Goal: Information Seeking & Learning: Understand process/instructions

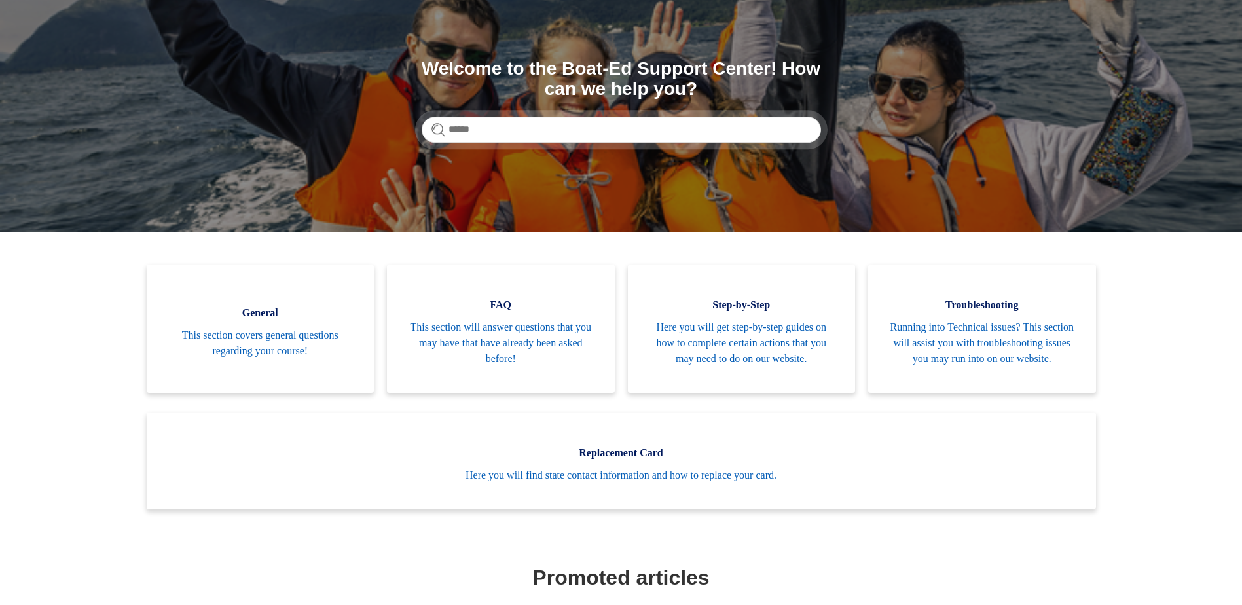
scroll to position [131, 0]
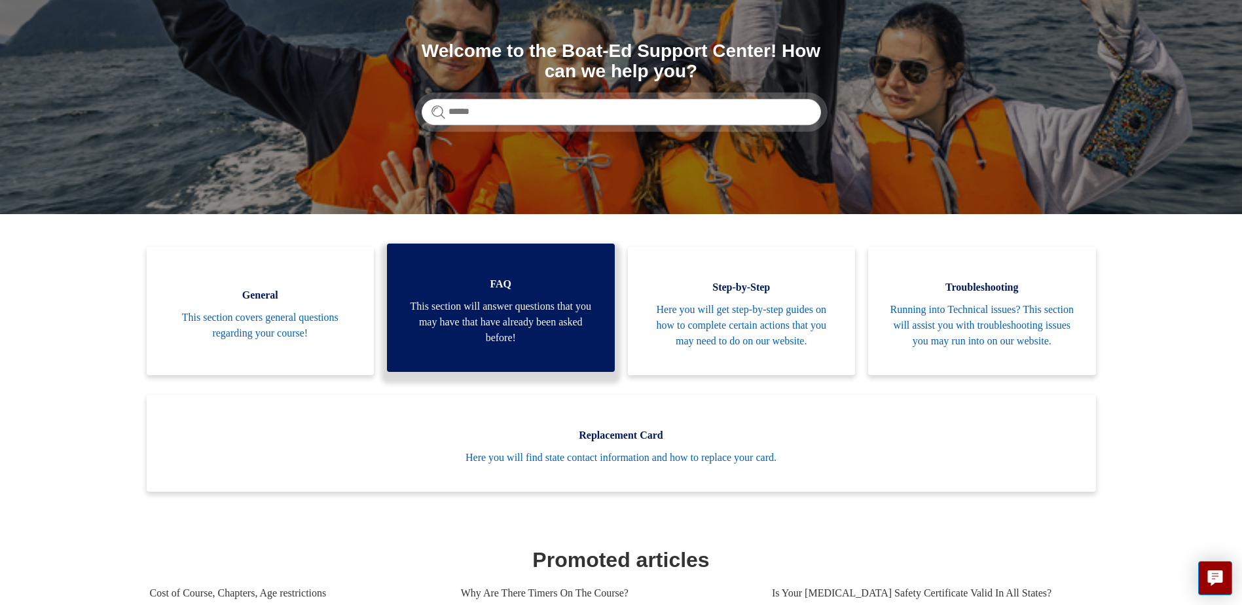
click at [520, 318] on span "This section will answer questions that you may have that have already been ask…" at bounding box center [501, 322] width 189 height 47
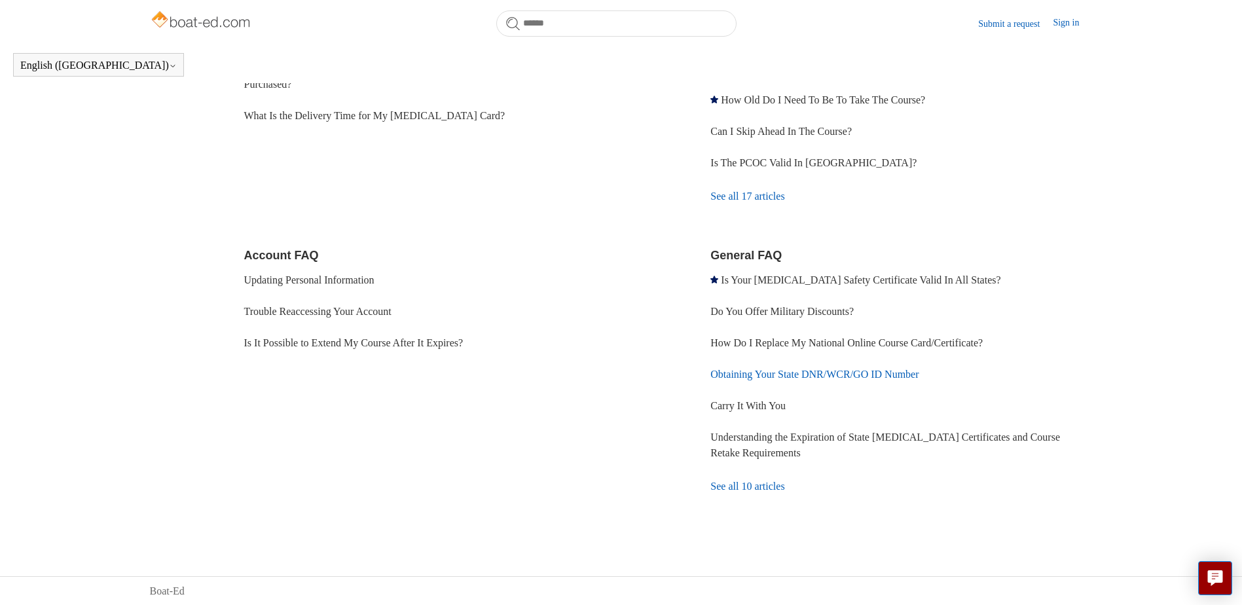
scroll to position [279, 0]
click at [748, 487] on link "See all 10 articles" at bounding box center [901, 485] width 382 height 35
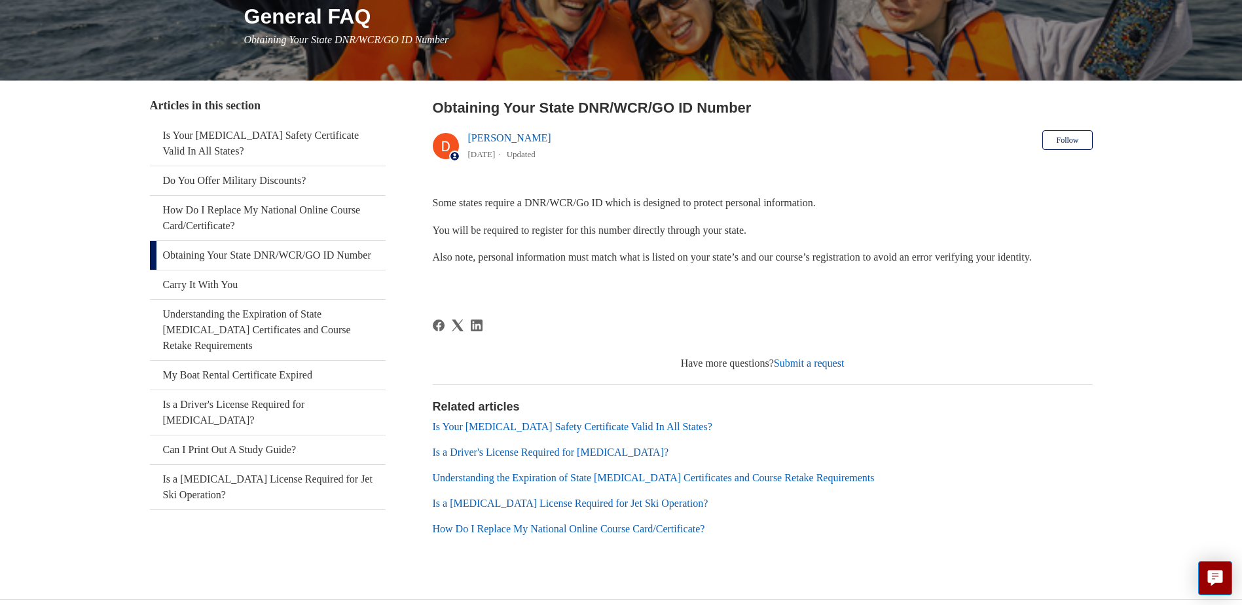
scroll to position [194, 0]
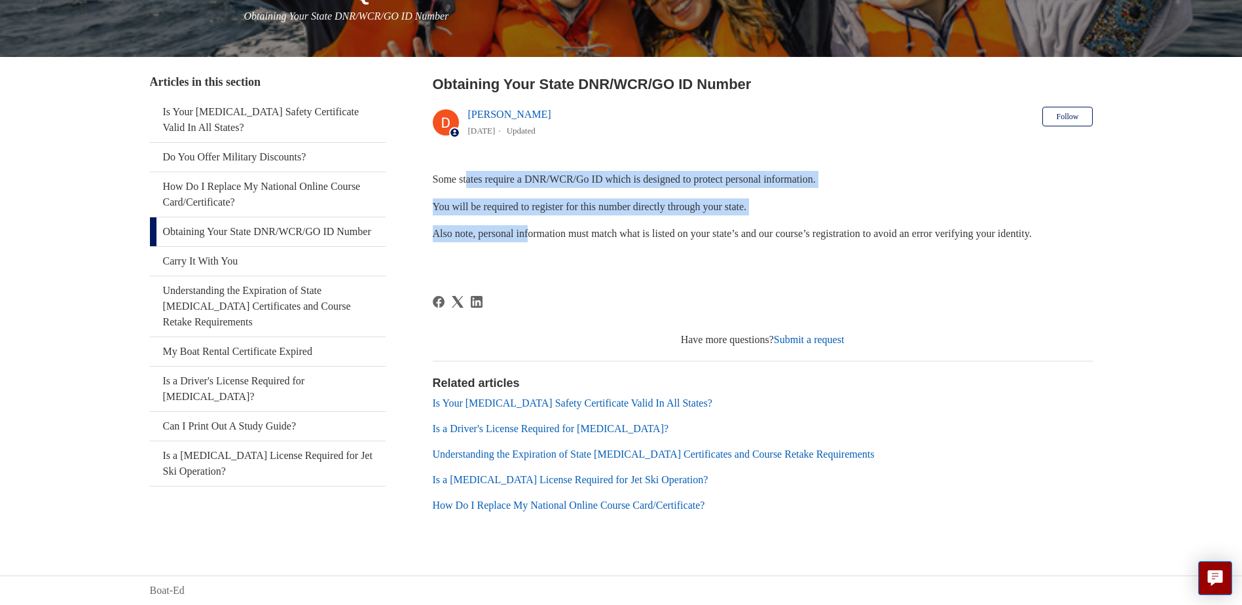
drag, startPoint x: 470, startPoint y: 174, endPoint x: 538, endPoint y: 217, distance: 81.0
click at [538, 217] on div "Some states require a DNR/WCR/Go ID which is designed to protect personal infor…" at bounding box center [763, 220] width 660 height 98
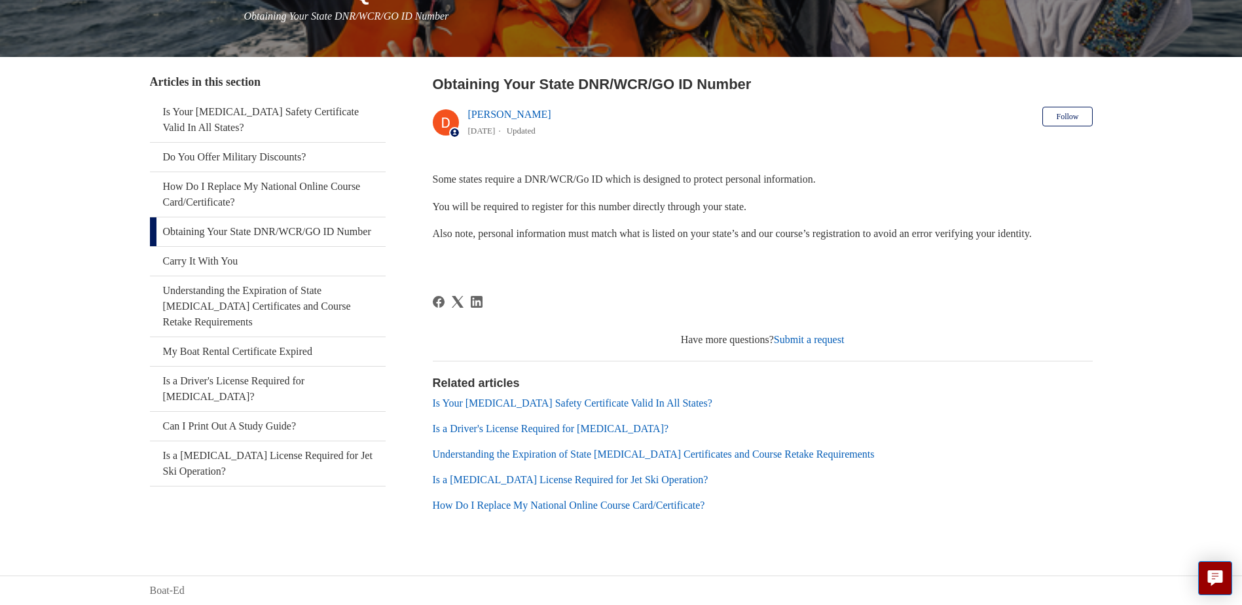
drag, startPoint x: 538, startPoint y: 217, endPoint x: 600, endPoint y: 242, distance: 66.8
click at [600, 242] on p "Also note, personal information must match what is listed on your state’s and o…" at bounding box center [763, 233] width 660 height 17
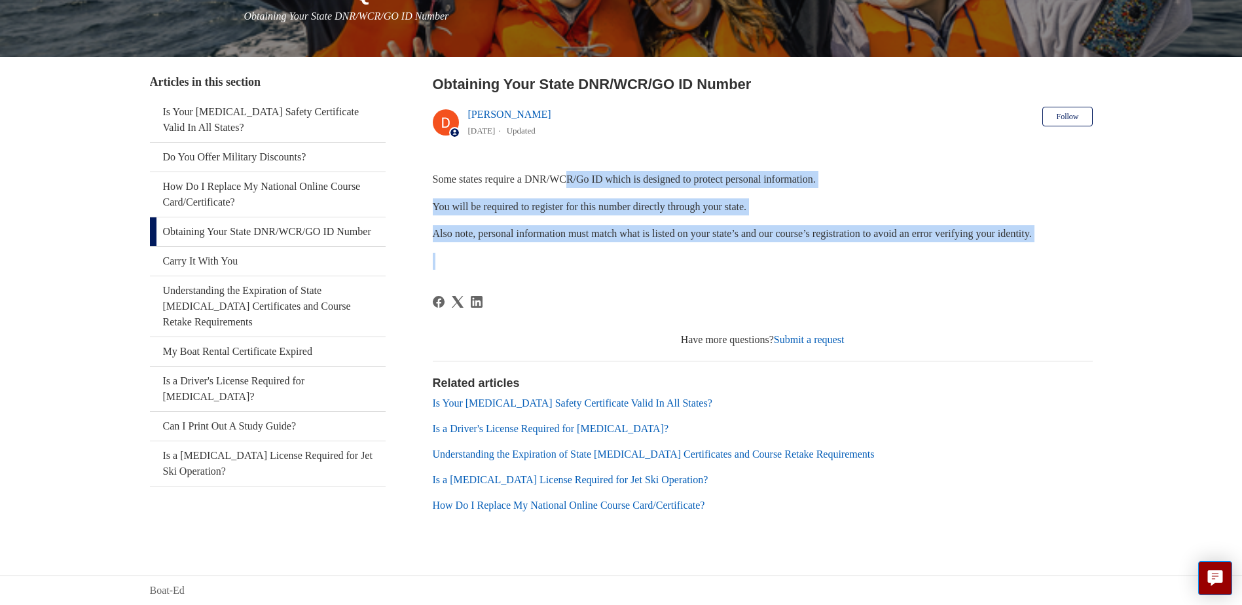
drag, startPoint x: 580, startPoint y: 181, endPoint x: 853, endPoint y: 250, distance: 282.4
click at [853, 250] on div "Some states require a DNR/WCR/Go ID which is designed to protect personal infor…" at bounding box center [763, 220] width 660 height 98
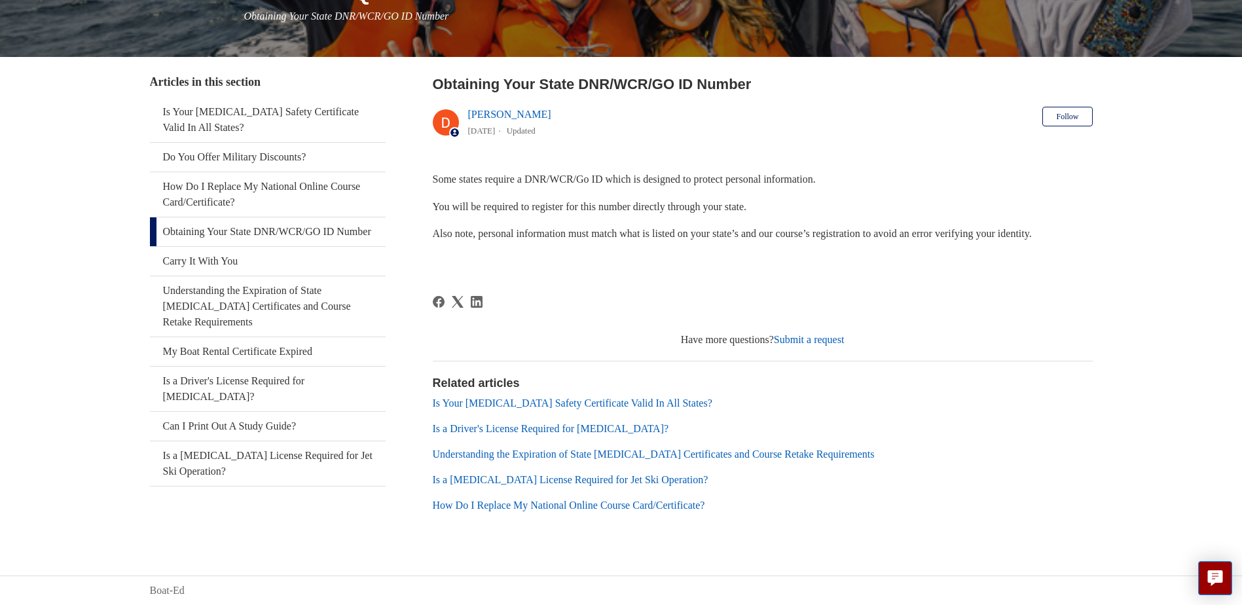
drag, startPoint x: 853, startPoint y: 250, endPoint x: 949, endPoint y: 298, distance: 106.9
click at [949, 298] on div at bounding box center [763, 310] width 660 height 29
click at [577, 276] on article "Obtaining Your State DNR/WCR/GO ID Number Deborah Fagan 1 year ago Updated Foll…" at bounding box center [763, 304] width 660 height 463
click at [364, 496] on aside "Articles in this section Is Your Boating Safety Certificate Valid In All States…" at bounding box center [268, 298] width 236 height 450
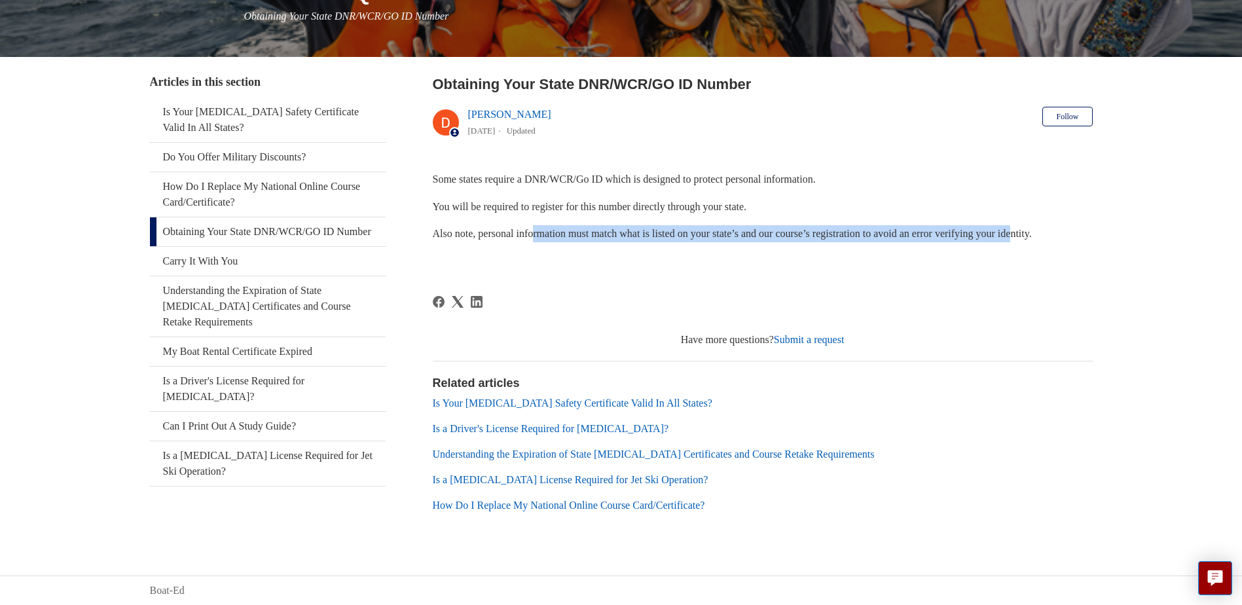
drag, startPoint x: 540, startPoint y: 234, endPoint x: 1067, endPoint y: 217, distance: 526.7
click at [1067, 217] on div "Some states require a DNR/WCR/Go ID which is designed to protect personal infor…" at bounding box center [763, 220] width 660 height 98
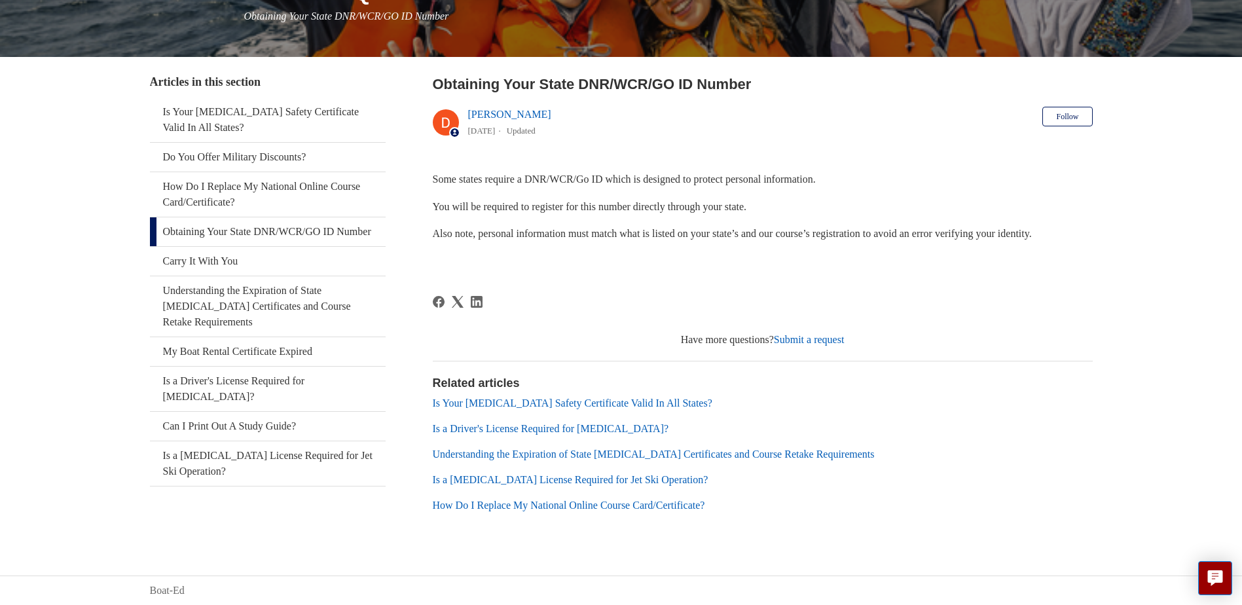
drag, startPoint x: 1067, startPoint y: 217, endPoint x: 1063, endPoint y: 257, distance: 40.1
click at [1063, 257] on p at bounding box center [763, 261] width 660 height 17
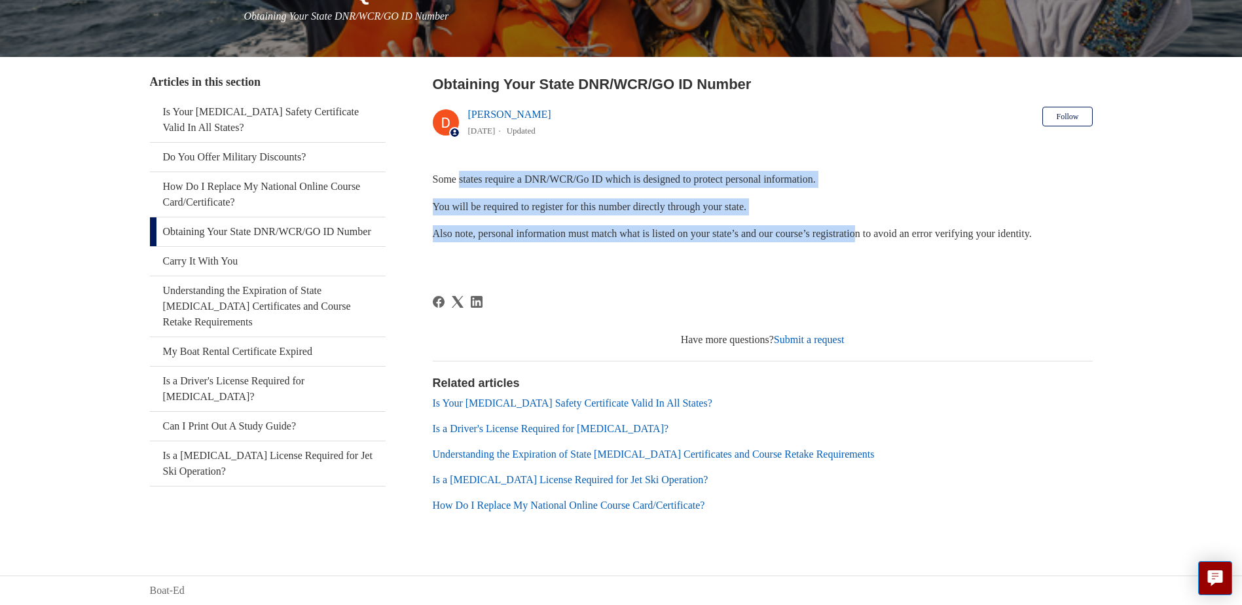
drag, startPoint x: 463, startPoint y: 174, endPoint x: 899, endPoint y: 236, distance: 440.5
click at [899, 236] on div "Some states require a DNR/WCR/Go ID which is designed to protect personal infor…" at bounding box center [763, 220] width 660 height 98
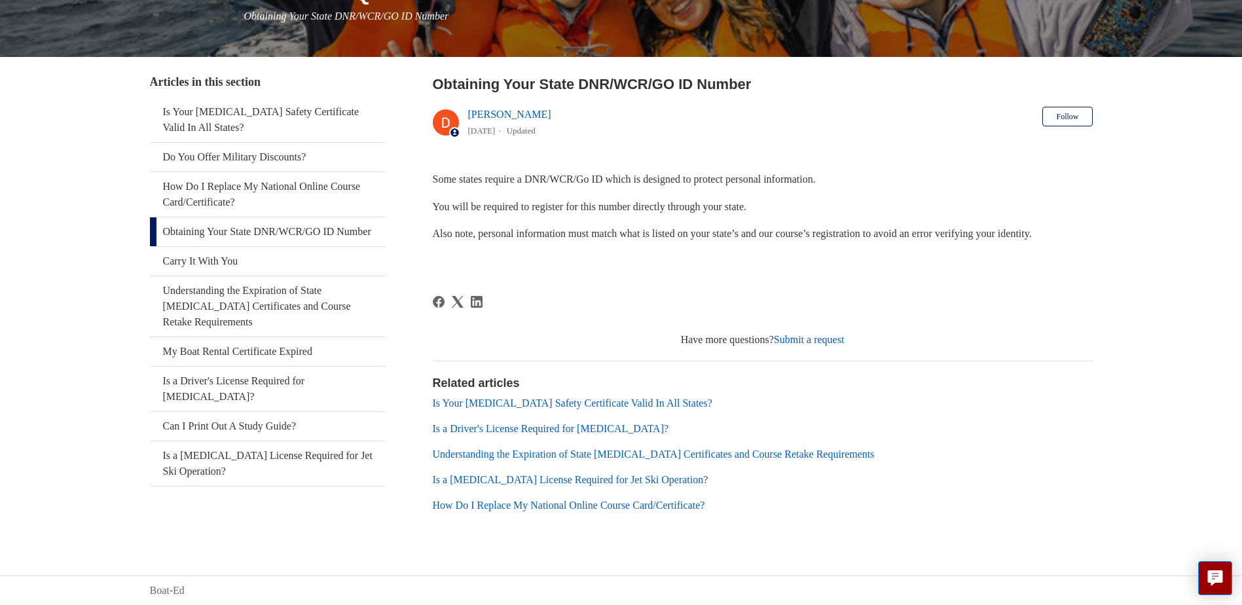
drag, startPoint x: 899, startPoint y: 236, endPoint x: 874, endPoint y: 271, distance: 43.1
click at [874, 271] on article "Obtaining Your State DNR/WCR/GO ID Number Deborah Fagan 1 year ago Updated Foll…" at bounding box center [763, 304] width 660 height 463
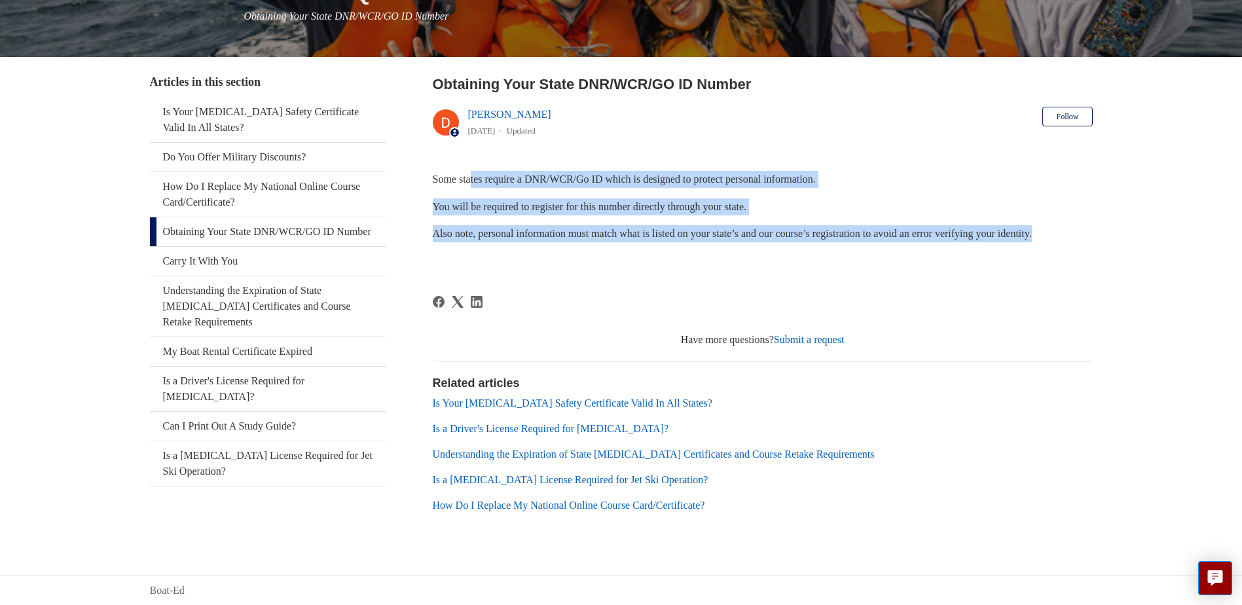
drag, startPoint x: 473, startPoint y: 176, endPoint x: 1132, endPoint y: 235, distance: 662.0
click at [1132, 235] on main "Boat-Ed FAQ General FAQ General FAQ Obtaining Your State DNR/WCR/GO ID Number A…" at bounding box center [621, 213] width 1242 height 648
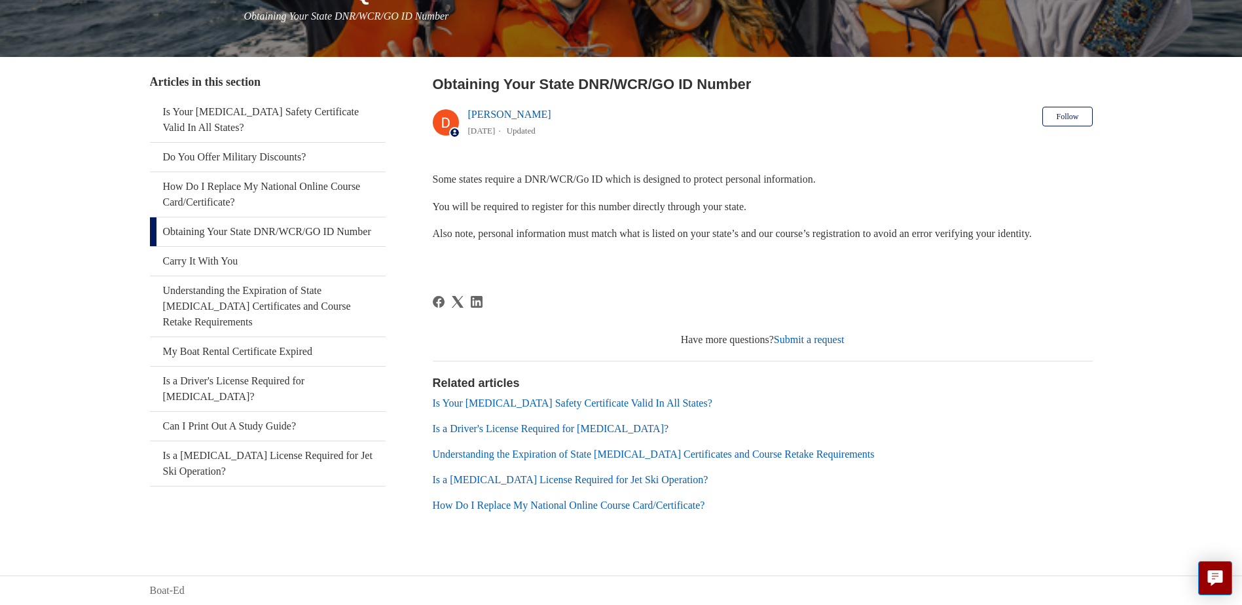
click at [656, 268] on p at bounding box center [763, 261] width 660 height 17
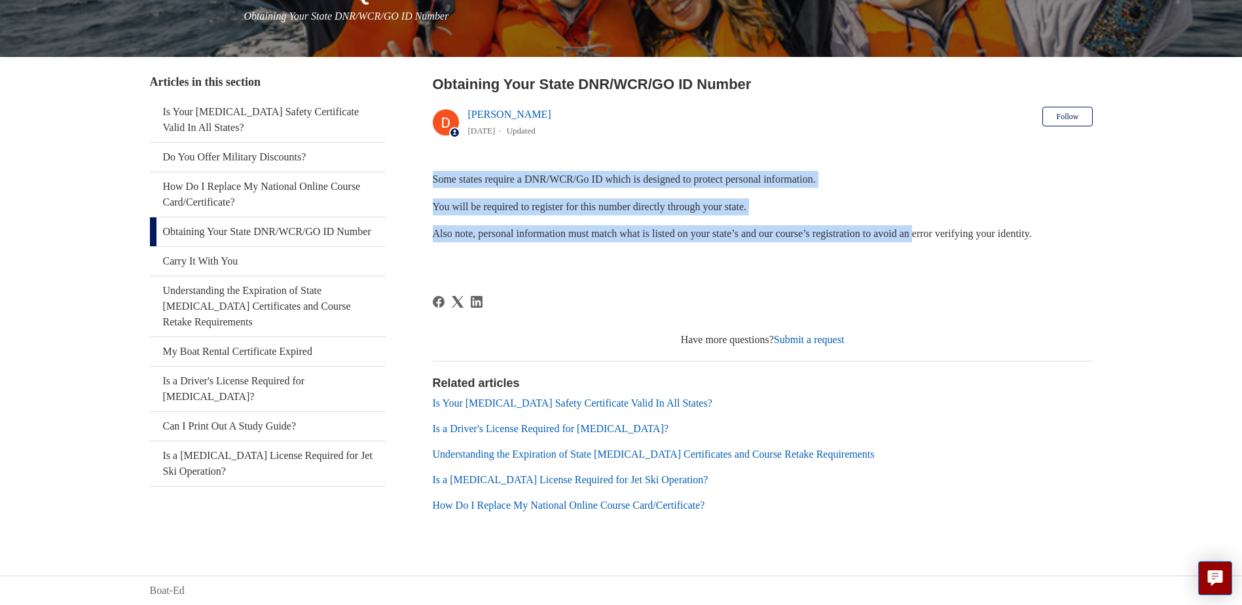
drag, startPoint x: 428, startPoint y: 177, endPoint x: 959, endPoint y: 238, distance: 534.6
click at [959, 238] on div "Articles in this section Is Your Boating Safety Certificate Valid In All States…" at bounding box center [621, 304] width 943 height 463
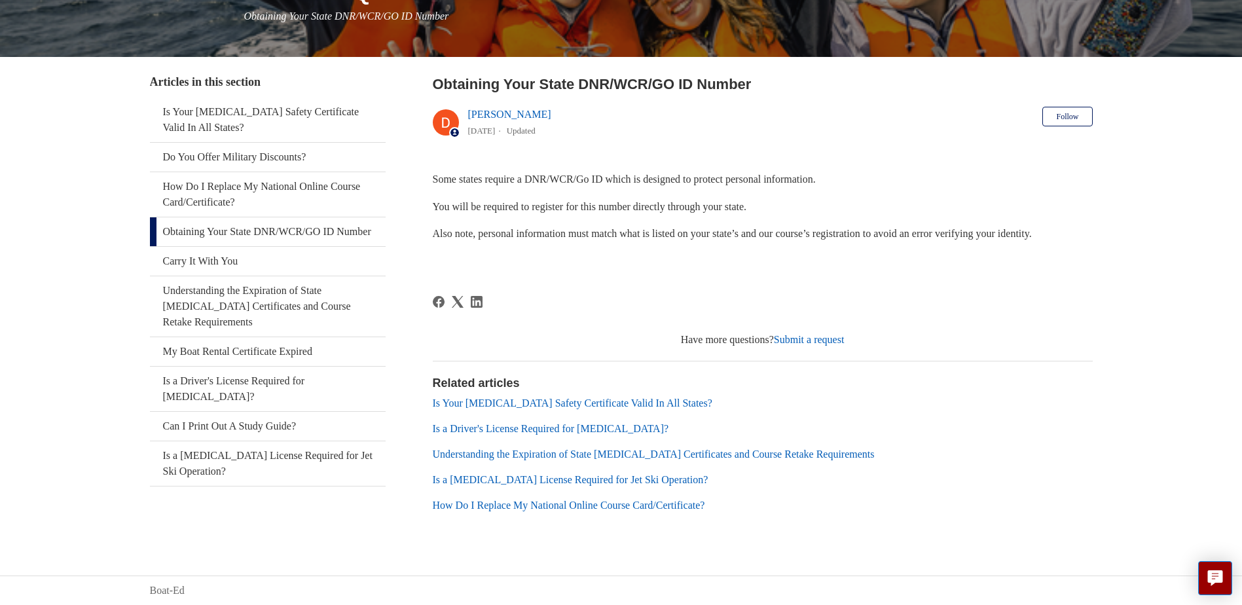
drag, startPoint x: 959, startPoint y: 238, endPoint x: 955, endPoint y: 263, distance: 24.7
click at [955, 263] on p at bounding box center [763, 261] width 660 height 17
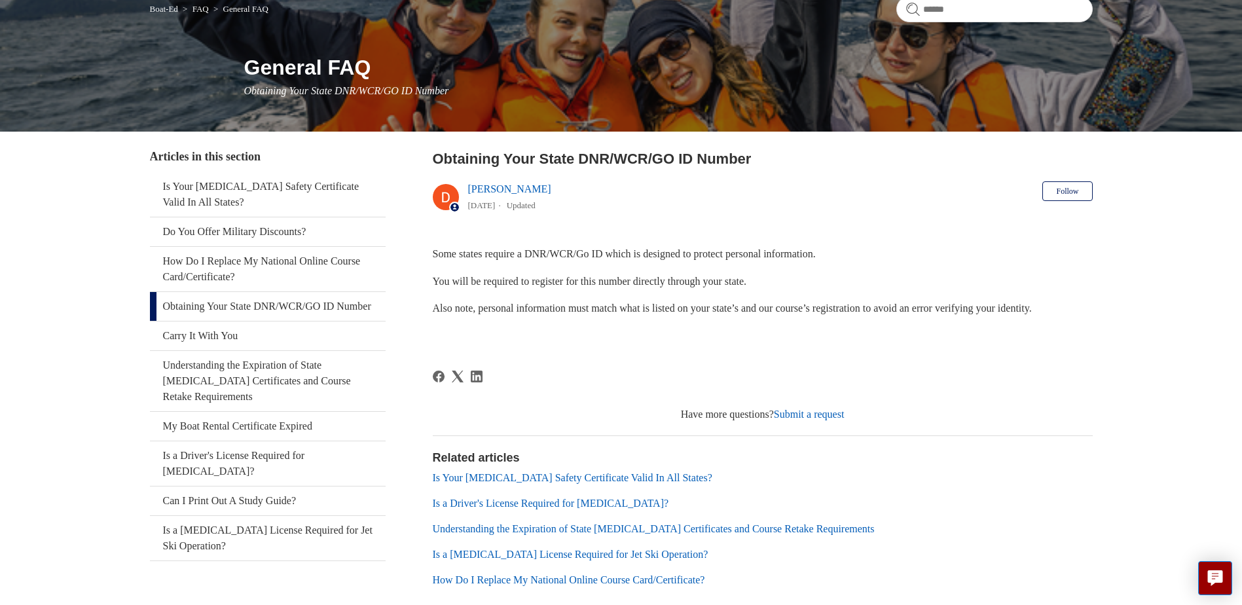
scroll to position [131, 0]
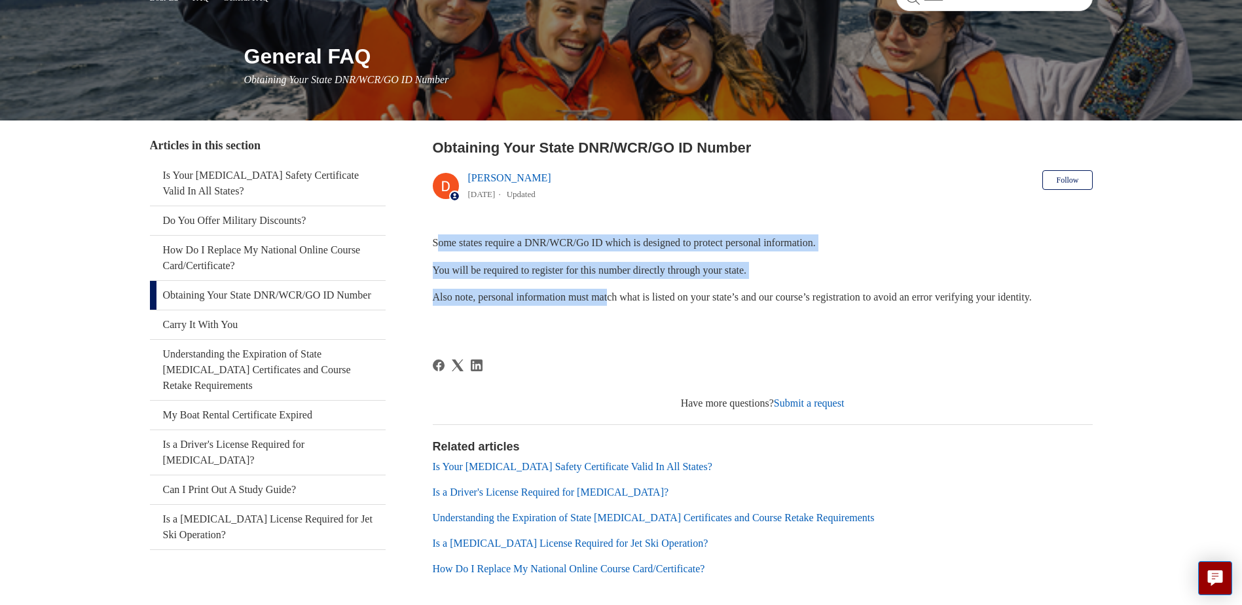
drag, startPoint x: 441, startPoint y: 242, endPoint x: 628, endPoint y: 305, distance: 197.8
click at [628, 305] on div "Some states require a DNR/WCR/Go ID which is designed to protect personal infor…" at bounding box center [763, 283] width 660 height 98
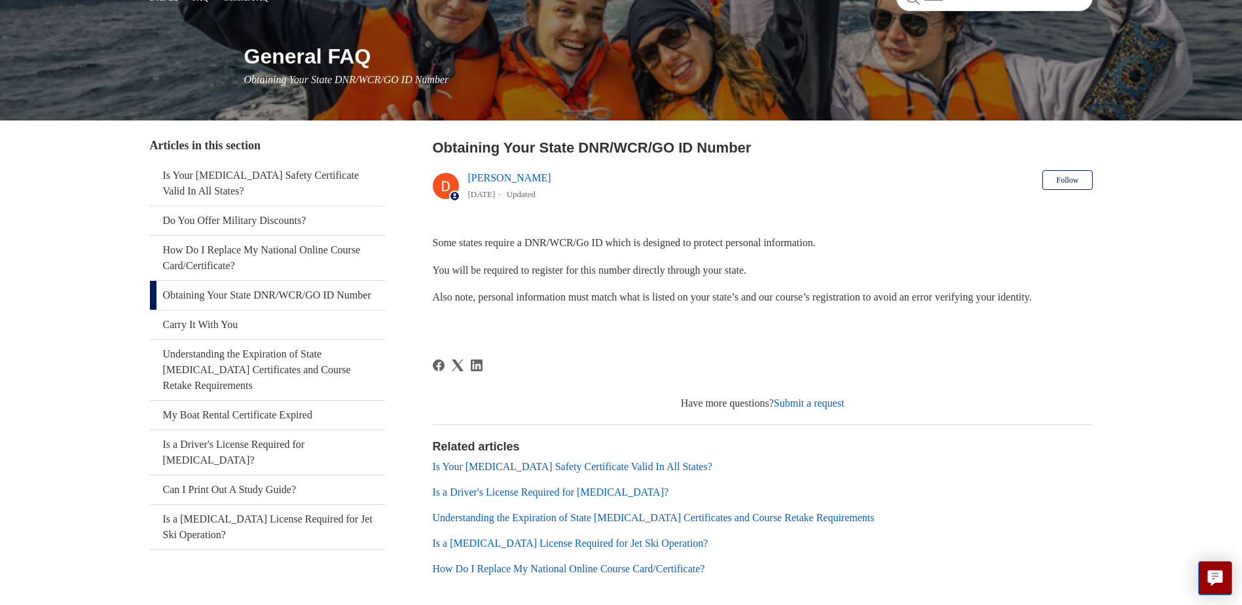
drag, startPoint x: 628, startPoint y: 305, endPoint x: 798, endPoint y: 294, distance: 170.0
click at [798, 294] on span "Also note, personal information must match what is listed on your state’s and o…" at bounding box center [732, 296] width 599 height 11
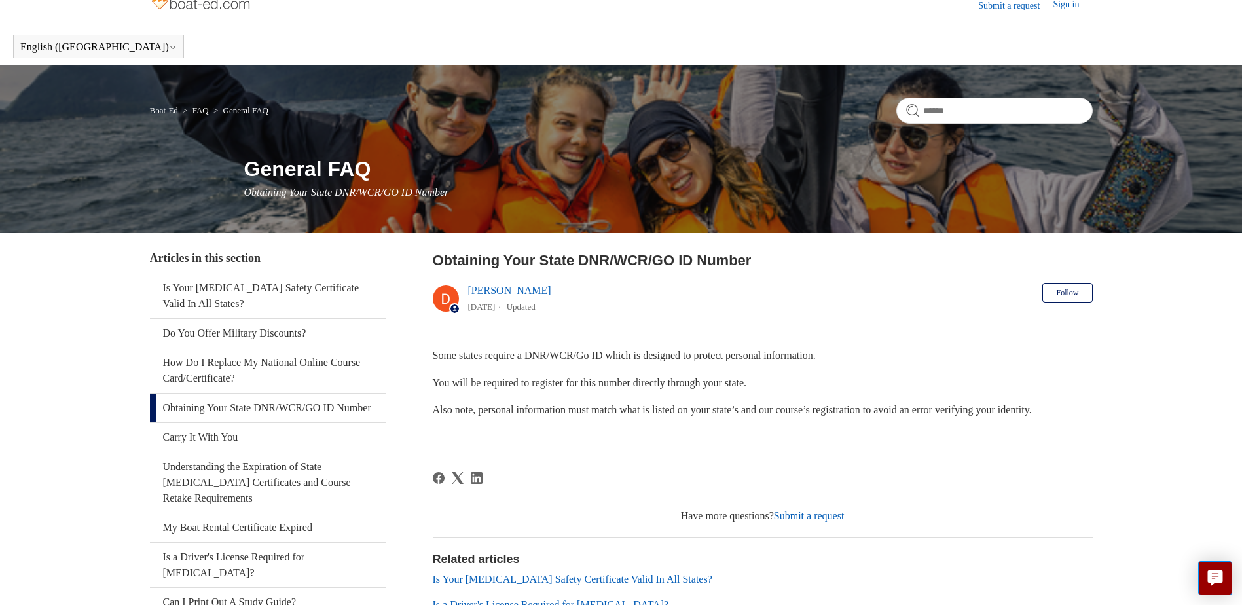
scroll to position [0, 0]
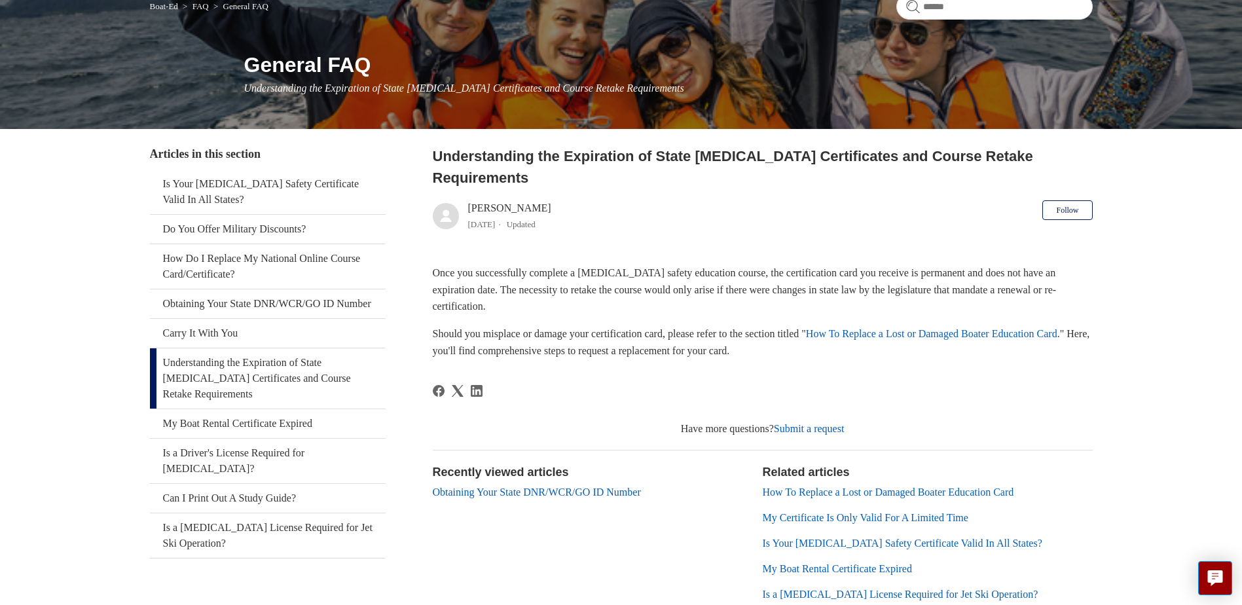
scroll to position [131, 0]
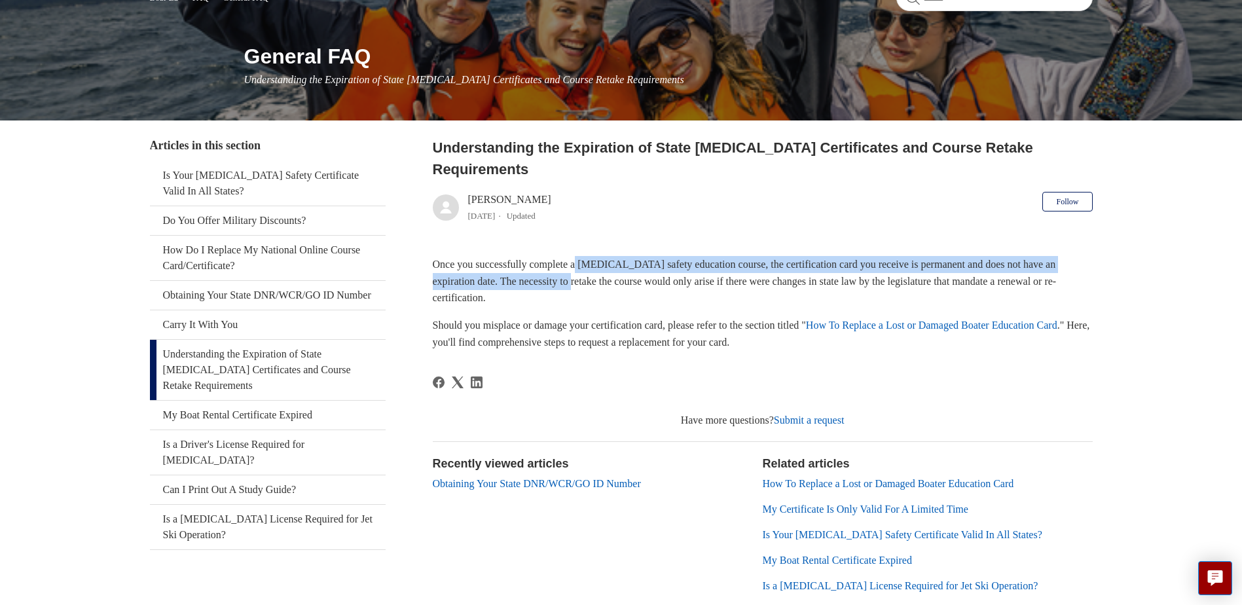
drag, startPoint x: 585, startPoint y: 242, endPoint x: 617, endPoint y: 265, distance: 38.9
click at [617, 265] on p "Once you successfully complete a boating safety education course, the certifica…" at bounding box center [763, 281] width 660 height 50
click at [955, 320] on link "How To Replace a Lost or Damaged Boater Education Card" at bounding box center [931, 325] width 251 height 11
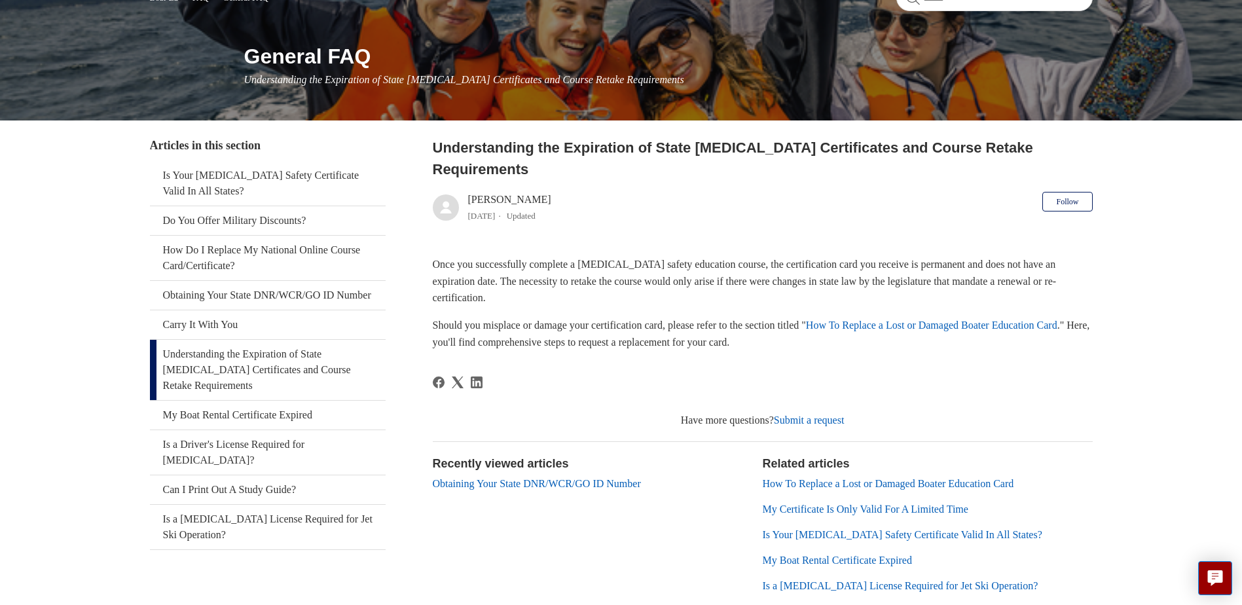
click at [648, 187] on header "Understanding the Expiration of State Boating Certificates and Course Retake Re…" at bounding box center [763, 183] width 660 height 93
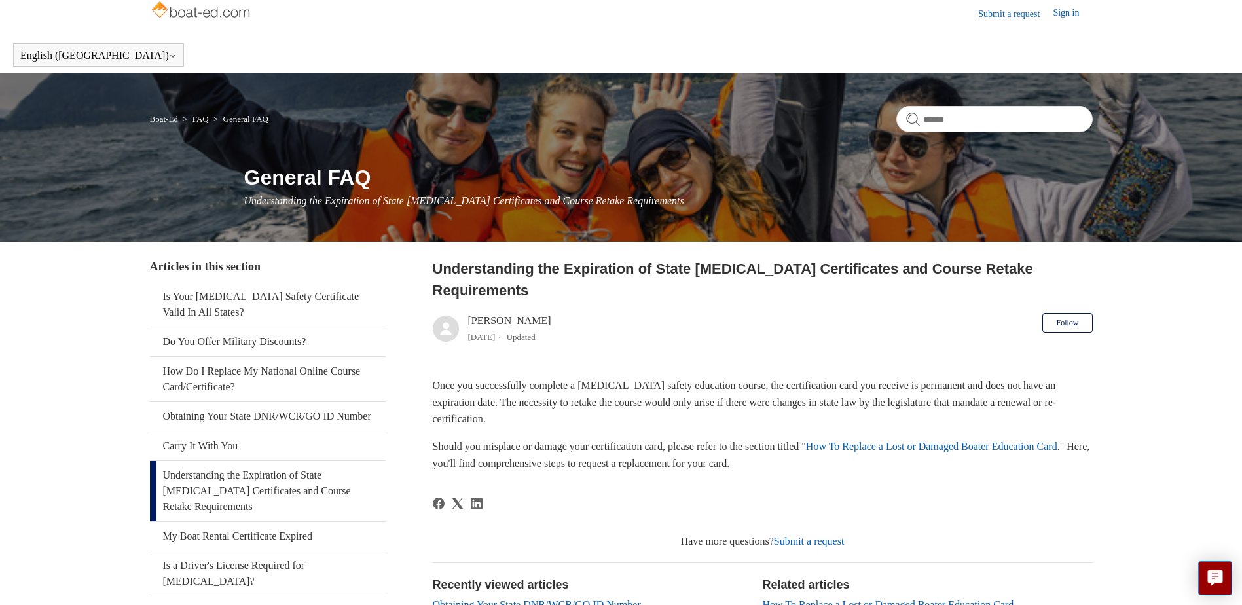
scroll to position [0, 0]
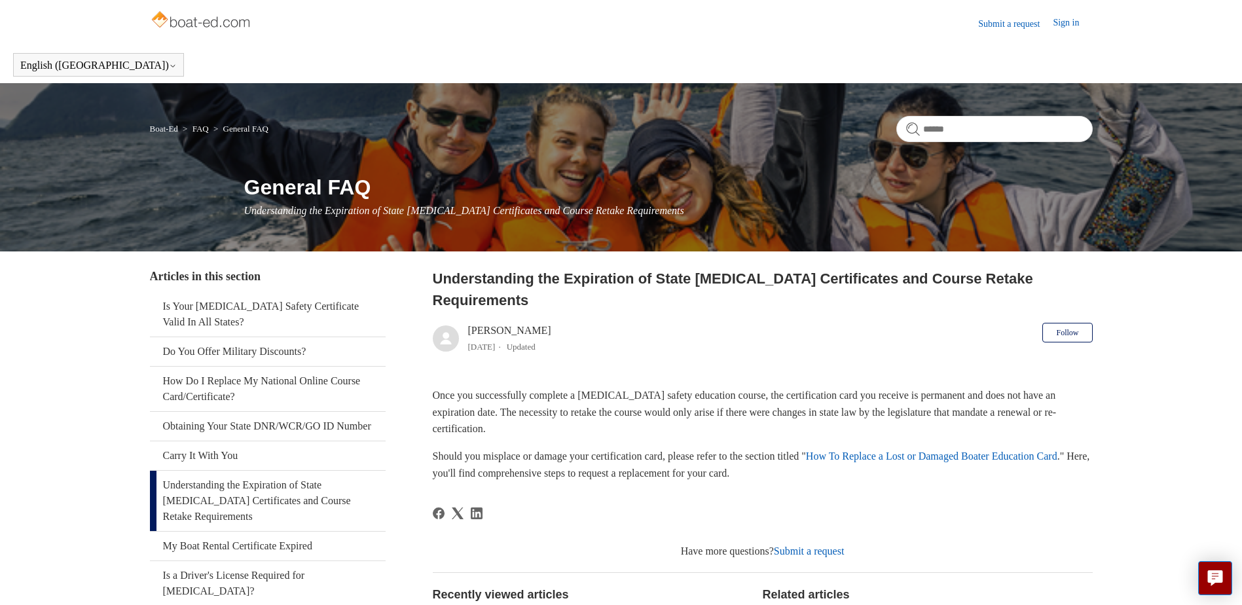
click at [684, 328] on header "Understanding the Expiration of State Boating Certificates and Course Retake Re…" at bounding box center [763, 314] width 660 height 93
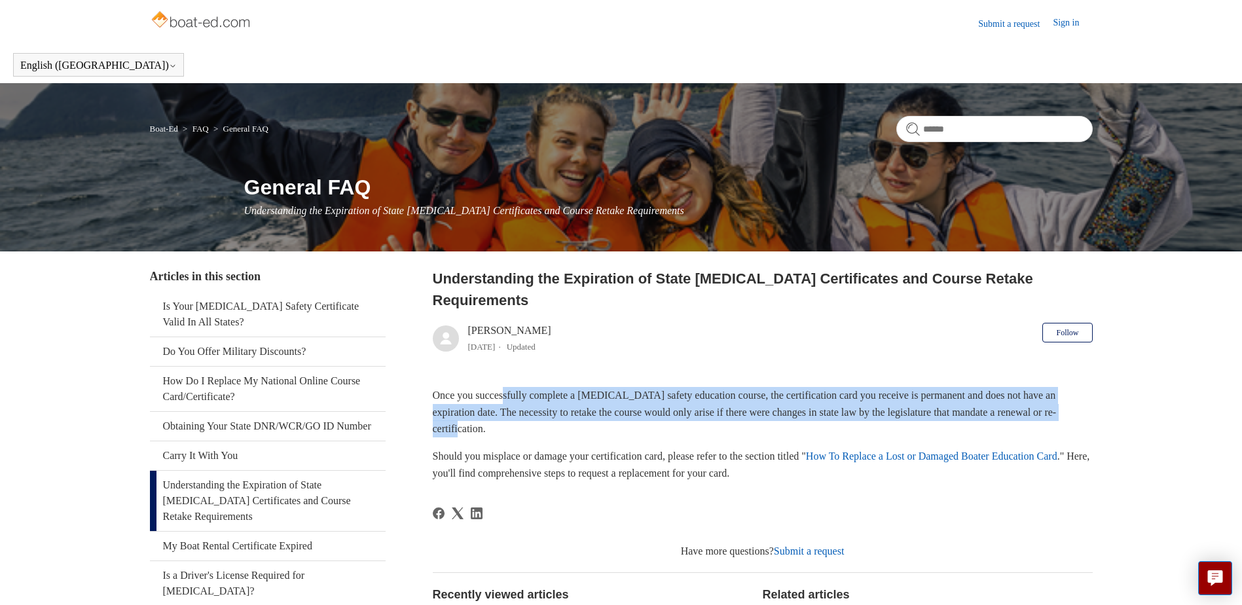
drag, startPoint x: 509, startPoint y: 365, endPoint x: 573, endPoint y: 405, distance: 75.2
click at [573, 405] on p "Once you successfully complete a boating safety education course, the certifica…" at bounding box center [763, 412] width 660 height 50
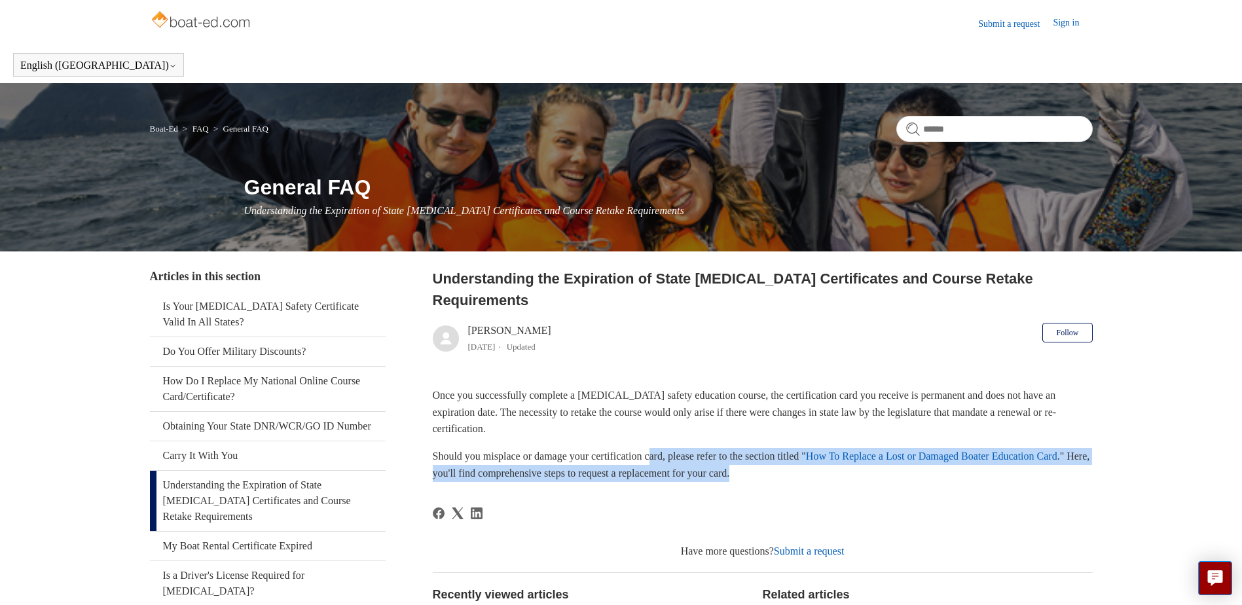
drag, startPoint x: 573, startPoint y: 405, endPoint x: 848, endPoint y: 449, distance: 278.5
click at [848, 449] on p "Should you misplace or damage your certification card, please refer to the sect…" at bounding box center [763, 464] width 660 height 33
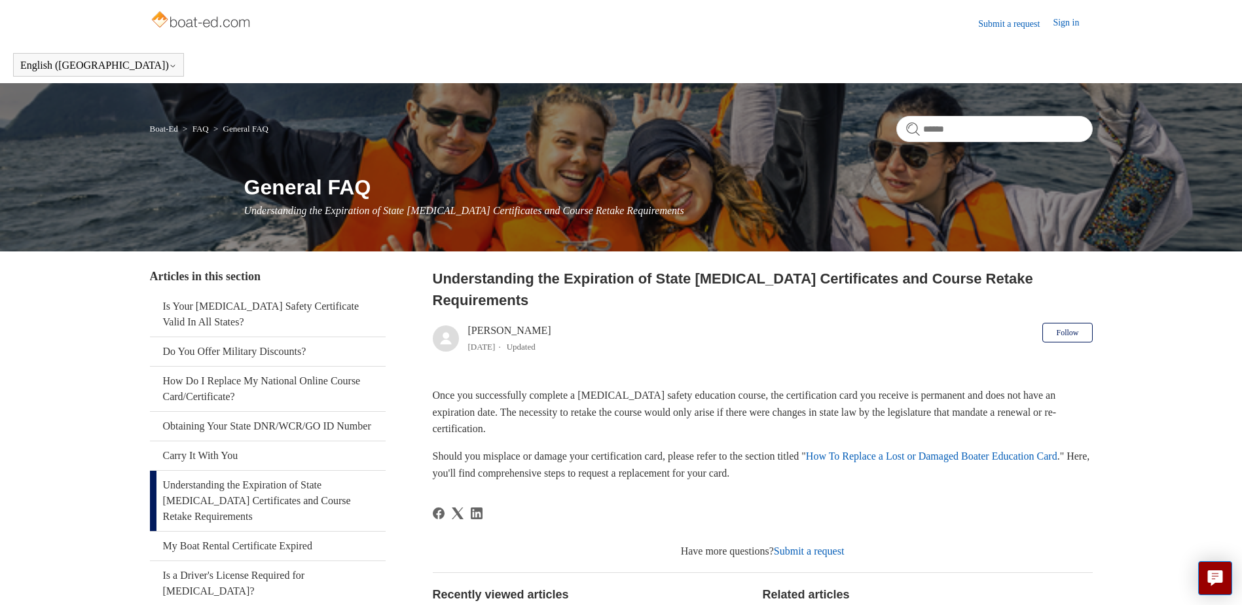
drag, startPoint x: 848, startPoint y: 449, endPoint x: 841, endPoint y: 477, distance: 29.1
click at [841, 477] on article "Understanding the Expiration of State Boating Certificates and Course Retake Re…" at bounding box center [763, 508] width 660 height 480
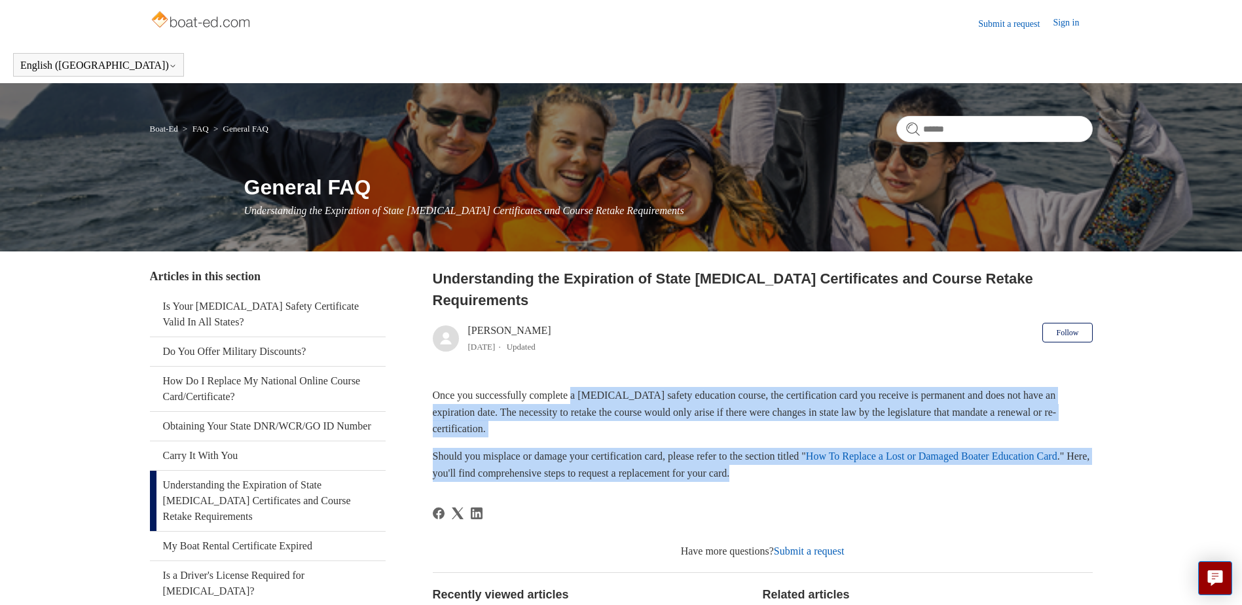
drag, startPoint x: 581, startPoint y: 376, endPoint x: 883, endPoint y: 450, distance: 310.8
click at [883, 450] on div "Once you successfully complete a boating safety education course, the certifica…" at bounding box center [763, 434] width 660 height 94
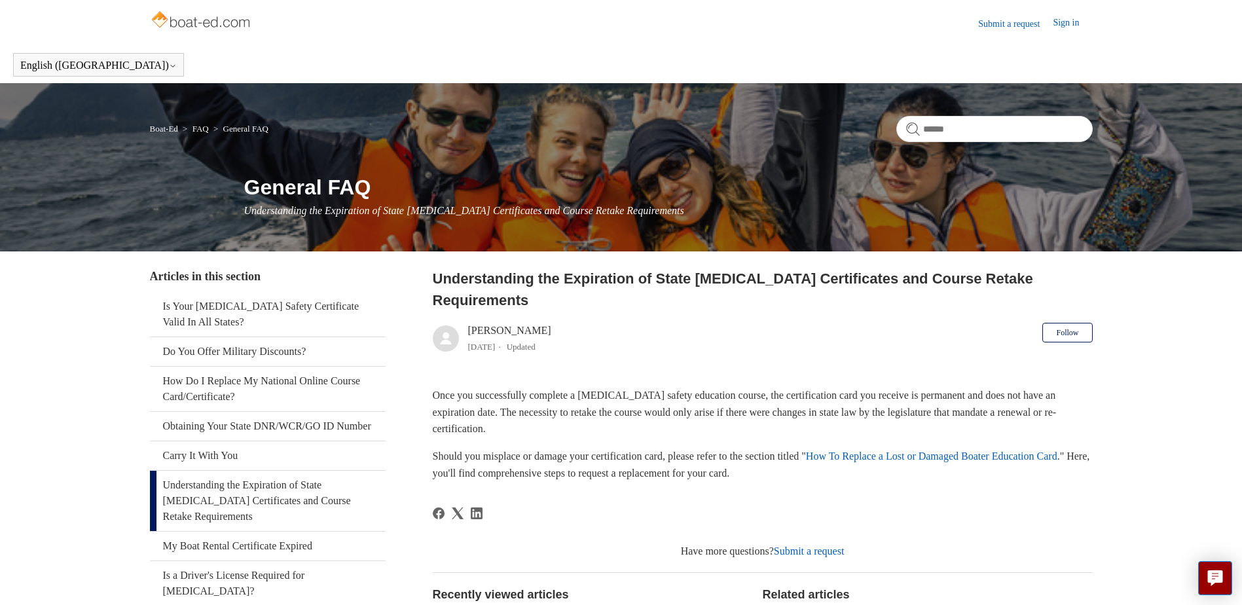
drag, startPoint x: 883, startPoint y: 450, endPoint x: 862, endPoint y: 469, distance: 28.3
click at [862, 469] on article "Understanding the Expiration of State Boating Certificates and Course Retake Re…" at bounding box center [763, 508] width 660 height 480
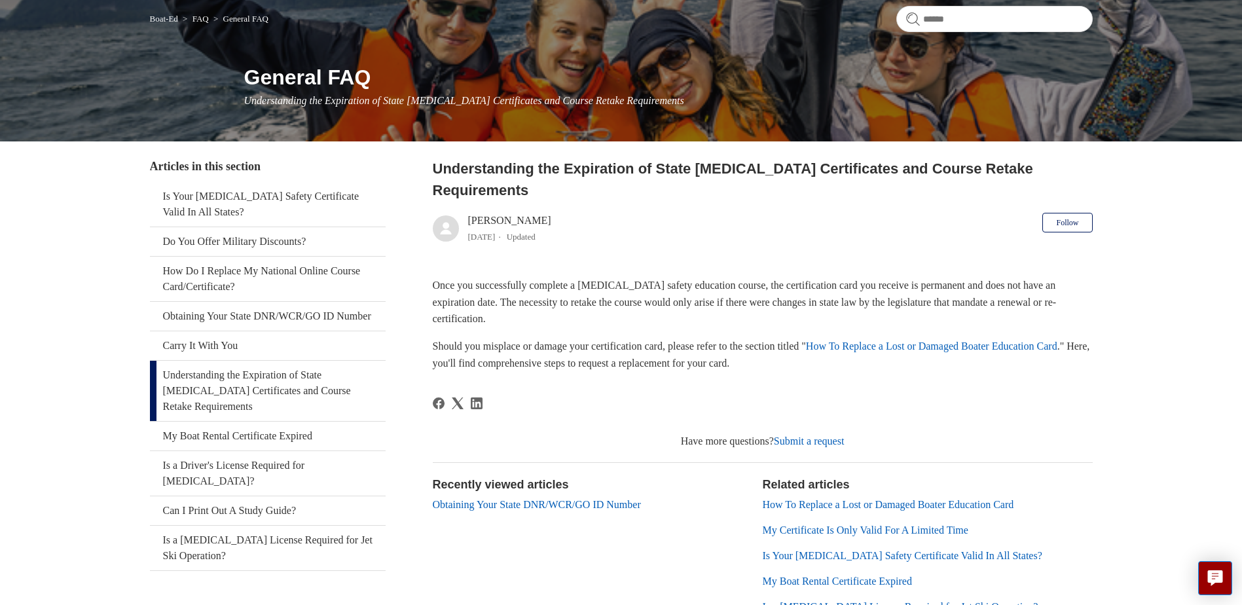
scroll to position [59, 0]
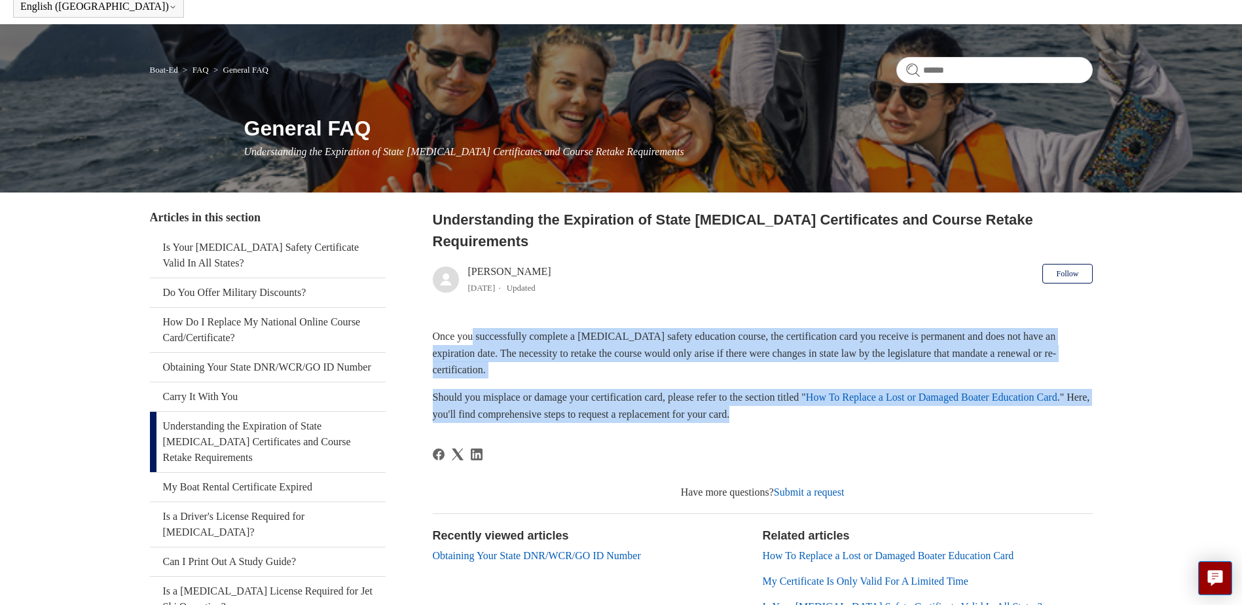
drag, startPoint x: 475, startPoint y: 308, endPoint x: 884, endPoint y: 389, distance: 417.1
click at [884, 389] on div "Once you successfully complete a boating safety education course, the certifica…" at bounding box center [763, 375] width 660 height 94
drag, startPoint x: 884, startPoint y: 389, endPoint x: 879, endPoint y: 401, distance: 12.9
click at [879, 401] on p "Should you misplace or damage your certification card, please refer to the sect…" at bounding box center [763, 405] width 660 height 33
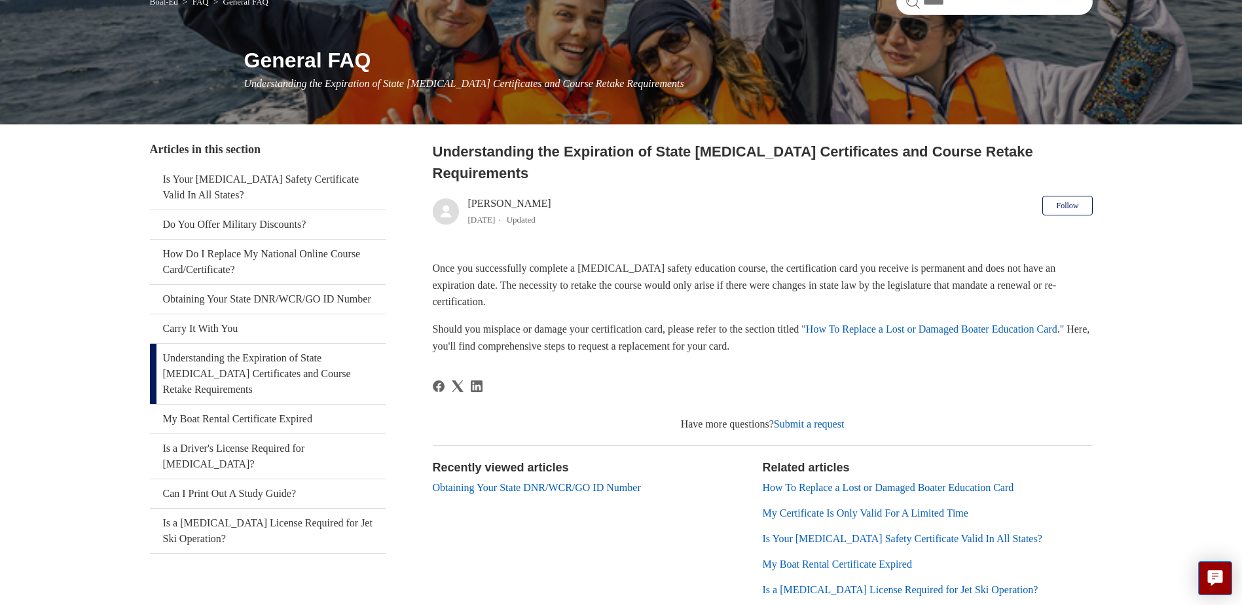
scroll to position [0, 0]
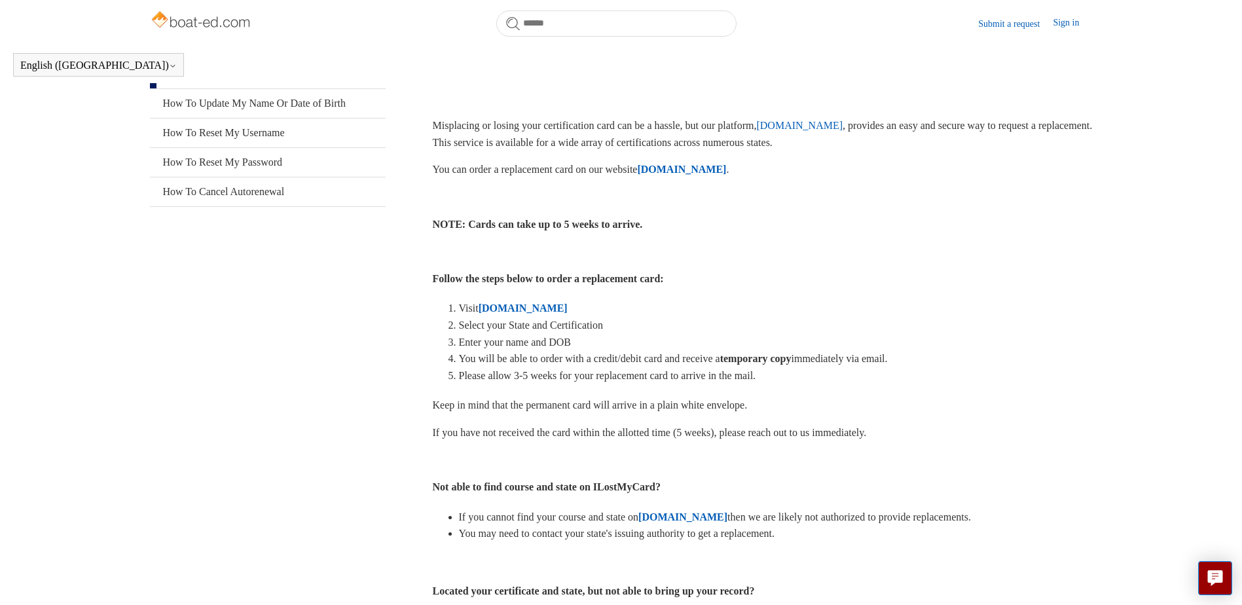
scroll to position [196, 0]
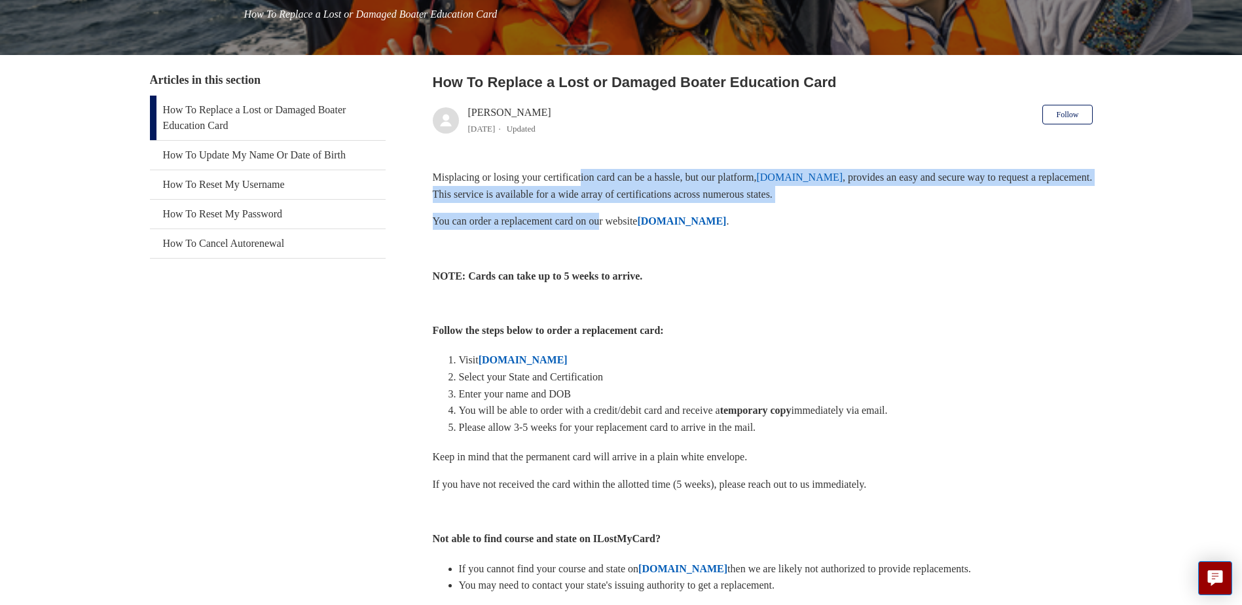
drag, startPoint x: 593, startPoint y: 176, endPoint x: 614, endPoint y: 215, distance: 44.0
click at [614, 215] on div "Misplacing or losing your certification card can be a hassle, but our platform,…" at bounding box center [763, 461] width 660 height 585
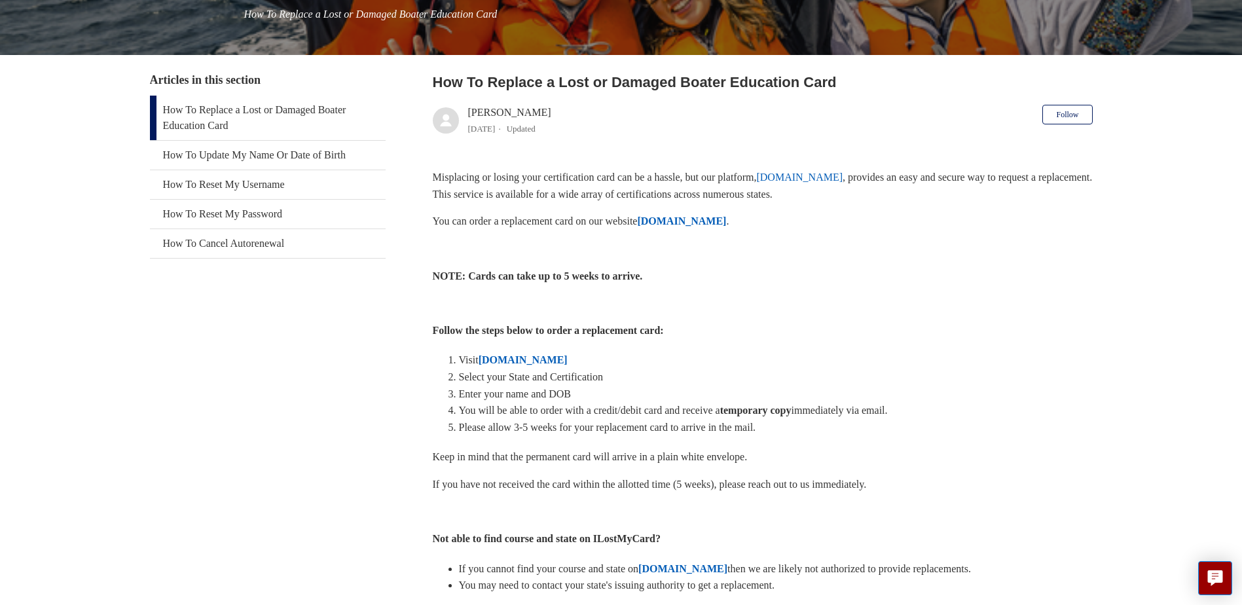
drag, startPoint x: 614, startPoint y: 215, endPoint x: 646, endPoint y: 252, distance: 48.8
click at [646, 252] on p at bounding box center [763, 248] width 660 height 17
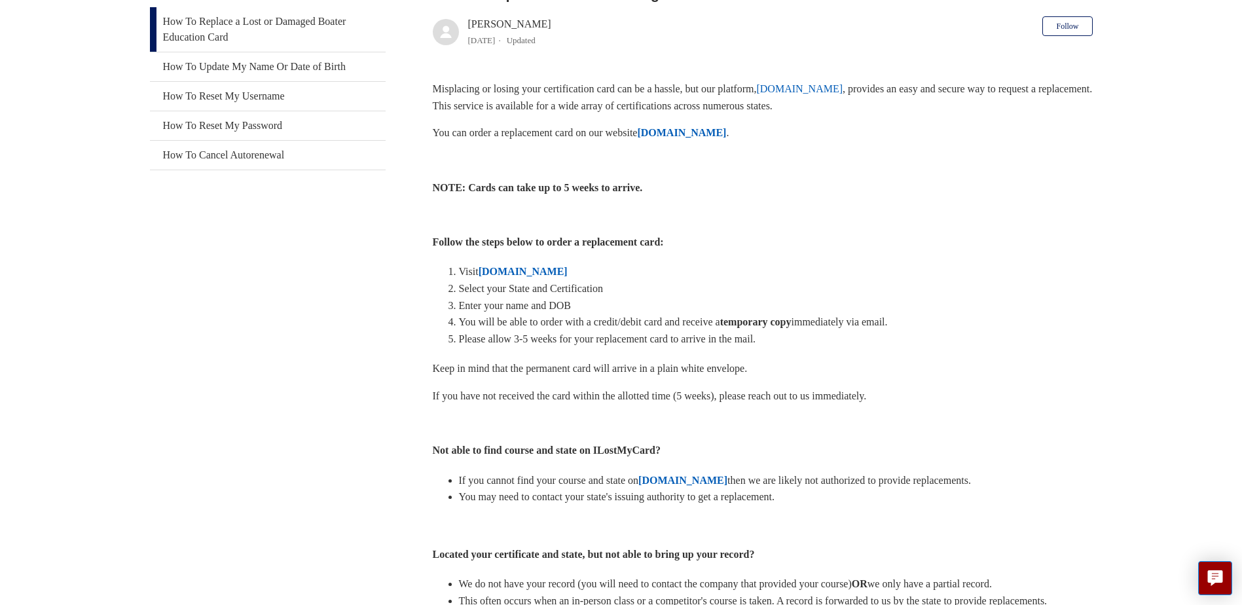
scroll to position [291, 0]
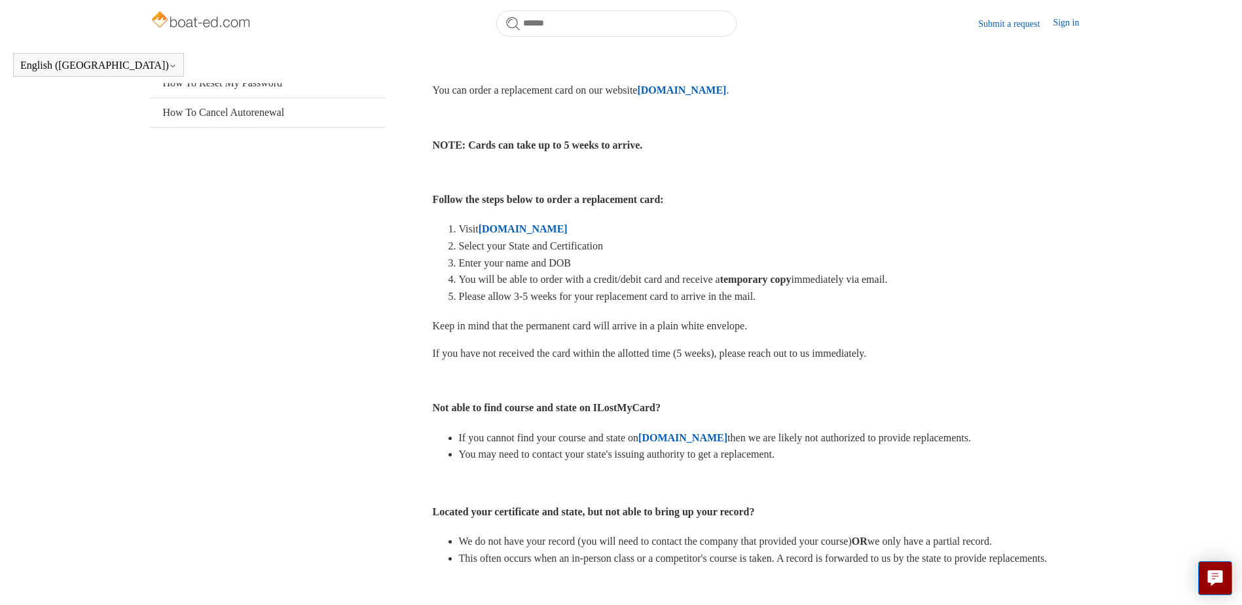
drag, startPoint x: 544, startPoint y: 224, endPoint x: 538, endPoint y: 229, distance: 8.0
click at [538, 229] on strong "[DOMAIN_NAME]" at bounding box center [523, 228] width 89 height 11
